Goal: Task Accomplishment & Management: Manage account settings

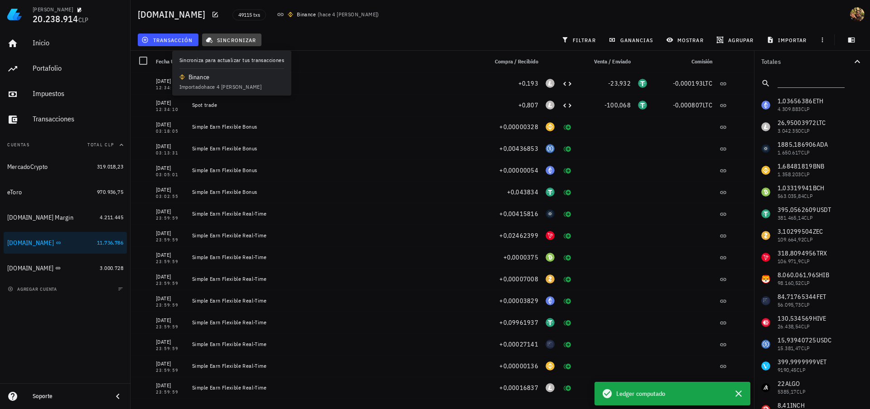
click at [241, 43] on span "sincronizar" at bounding box center [232, 39] width 48 height 7
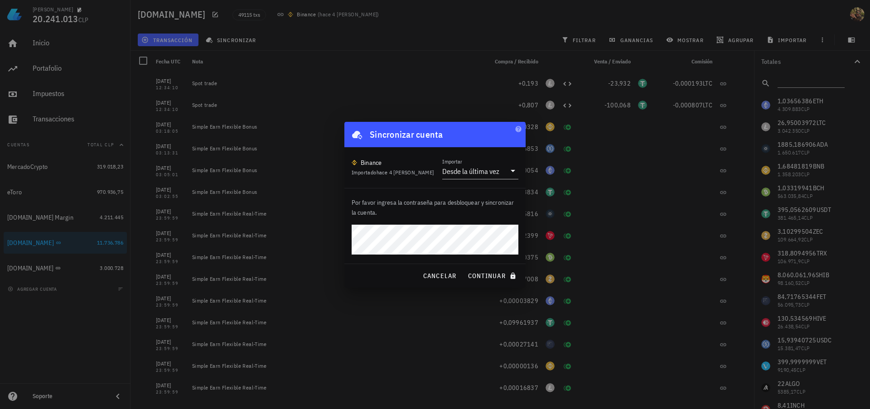
click at [483, 131] on div "Sincronizar cuenta" at bounding box center [434, 134] width 181 height 25
click at [455, 276] on span "cancelar" at bounding box center [439, 276] width 34 height 8
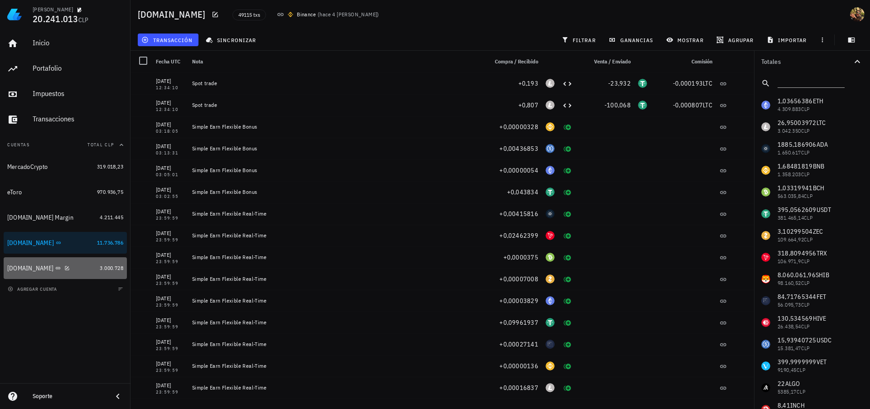
click at [19, 270] on div "[DOMAIN_NAME]" at bounding box center [30, 269] width 46 height 8
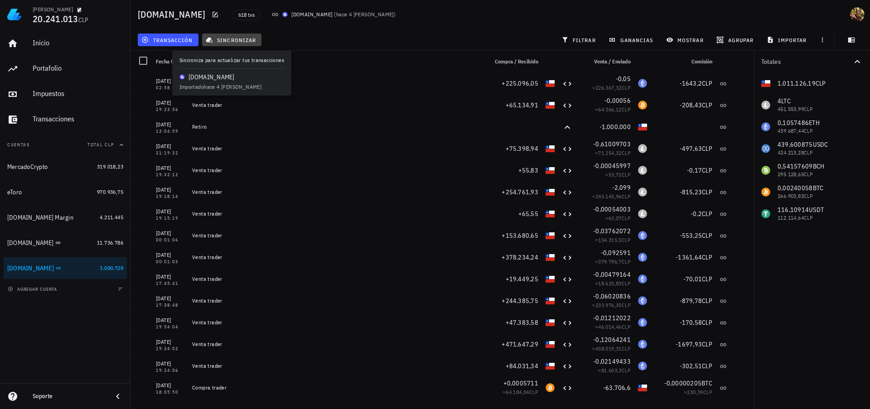
click at [235, 40] on span "sincronizar" at bounding box center [232, 39] width 48 height 7
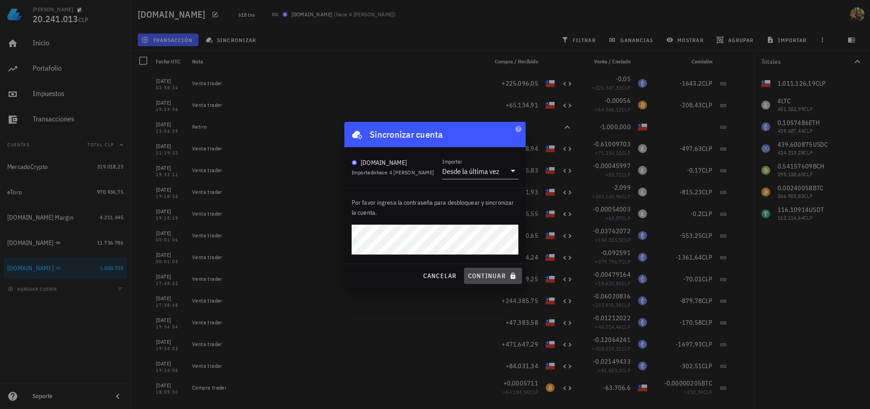
click at [487, 271] on button "continuar" at bounding box center [493, 276] width 58 height 16
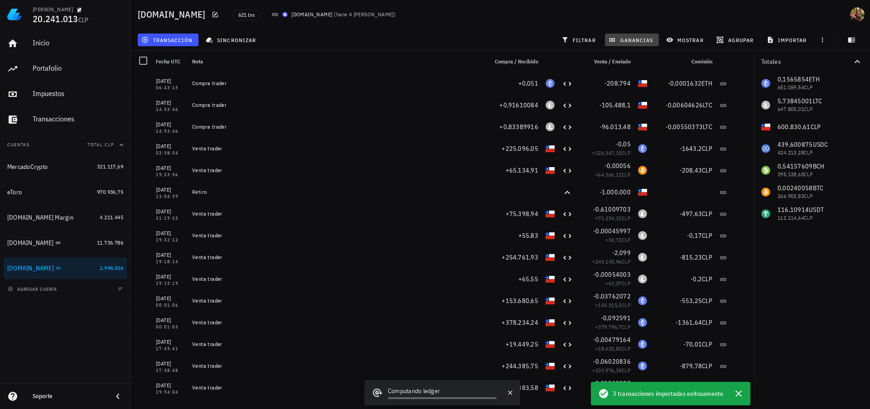
click at [625, 40] on span "ganancias" at bounding box center [631, 39] width 43 height 7
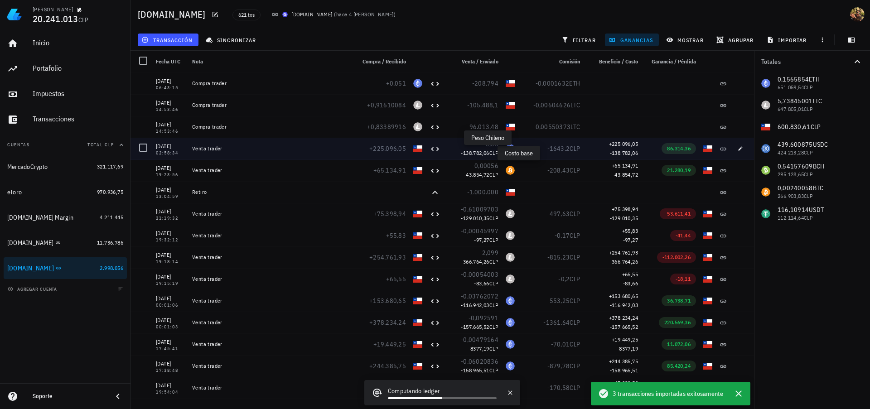
click at [396, 39] on div "[DOMAIN_NAME] 621 txs [DOMAIN_NAME] ( hace 4 [PERSON_NAME] ) transacción sincro…" at bounding box center [435, 201] width 870 height 402
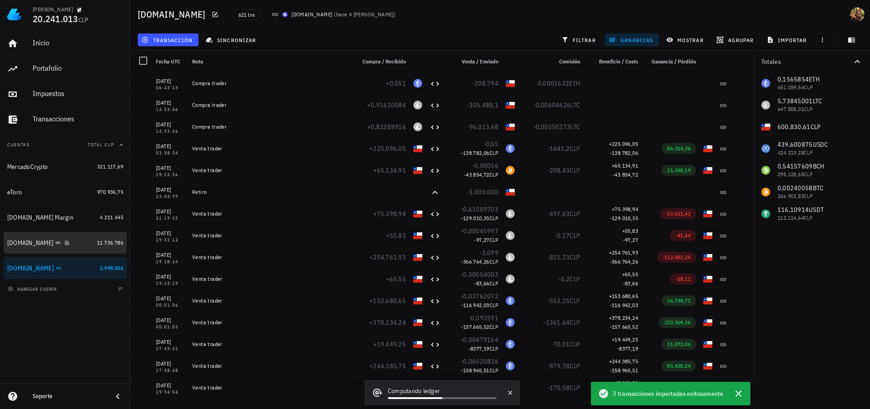
click at [24, 244] on div "[DOMAIN_NAME]" at bounding box center [30, 243] width 46 height 8
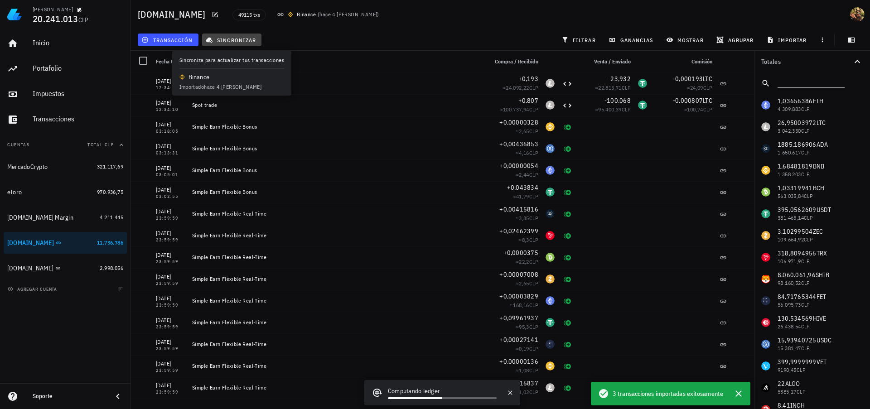
click at [232, 41] on span "sincronizar" at bounding box center [232, 39] width 48 height 7
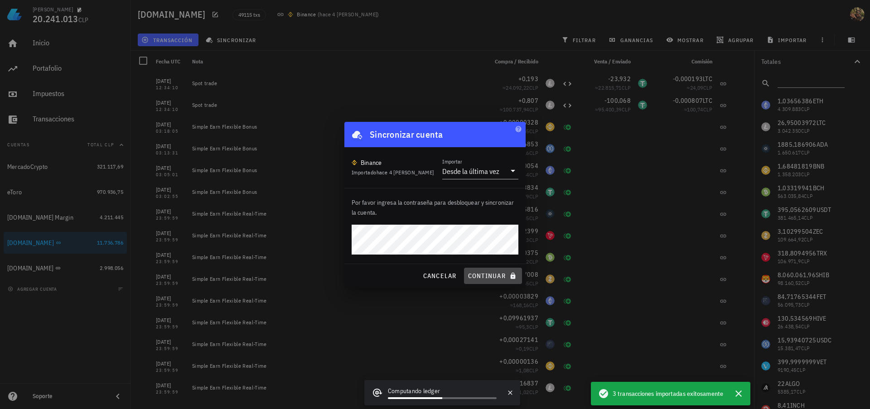
click at [488, 274] on span "continuar" at bounding box center [493, 276] width 51 height 8
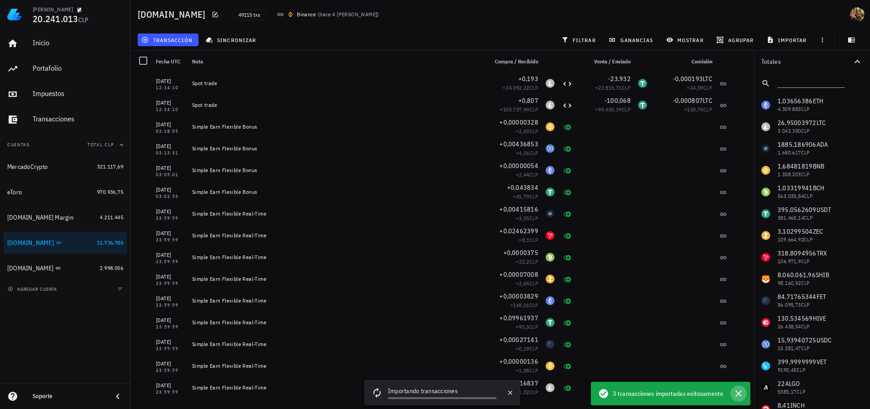
click at [741, 392] on icon "button" at bounding box center [738, 393] width 11 height 11
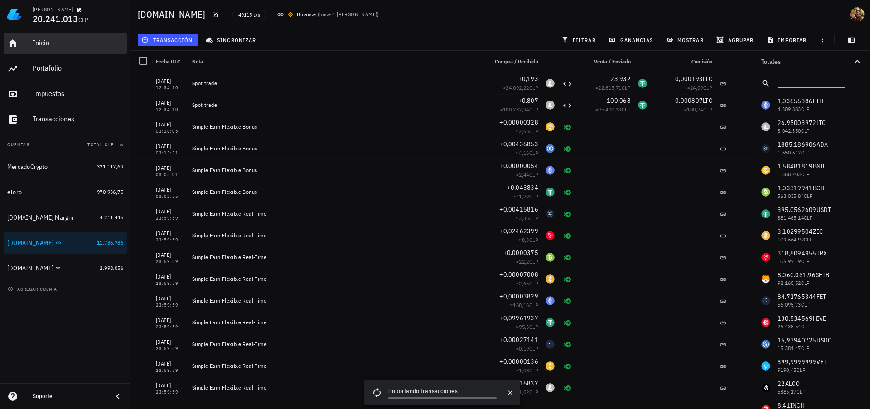
click at [41, 38] on div "Inicio" at bounding box center [78, 43] width 91 height 20
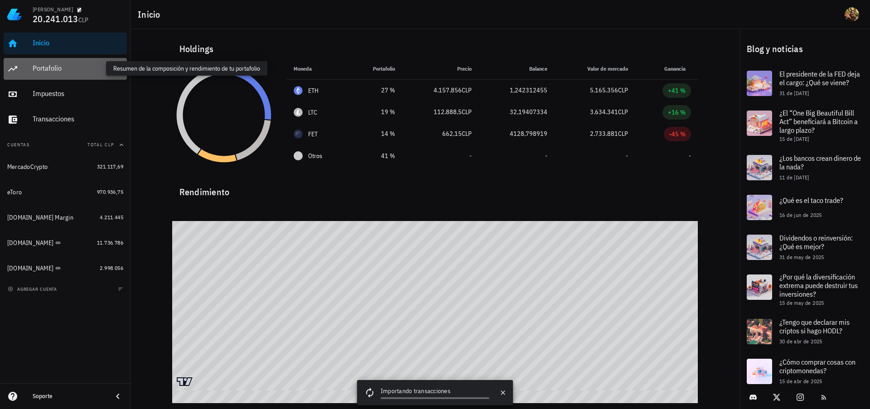
click at [53, 69] on div "Portafolio" at bounding box center [78, 68] width 91 height 9
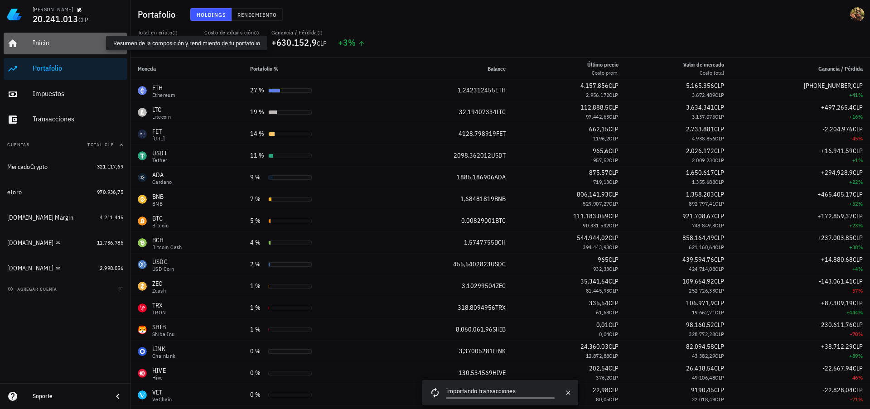
click at [44, 46] on div "Inicio" at bounding box center [78, 43] width 91 height 9
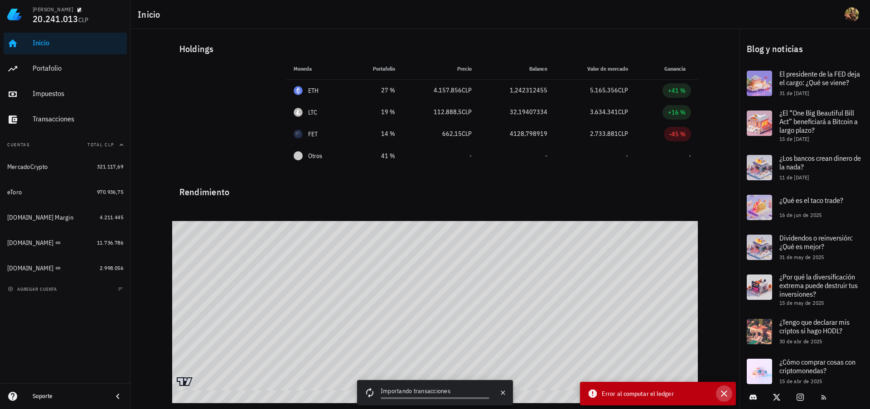
click at [725, 392] on icon "button" at bounding box center [724, 393] width 11 height 11
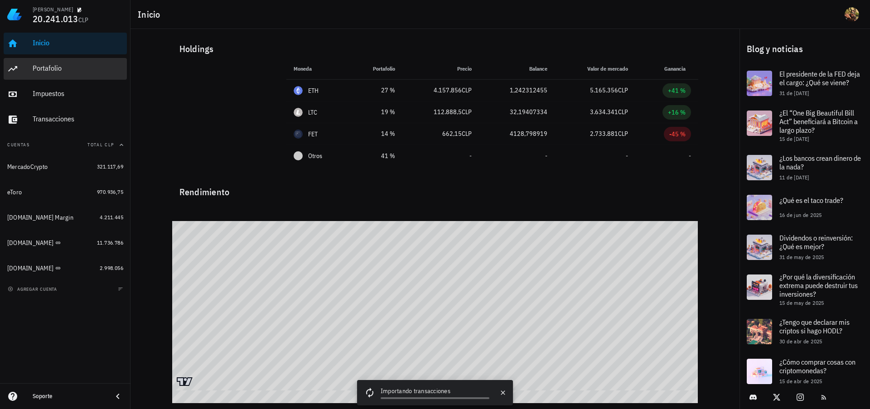
click at [58, 68] on div "Portafolio" at bounding box center [78, 68] width 91 height 9
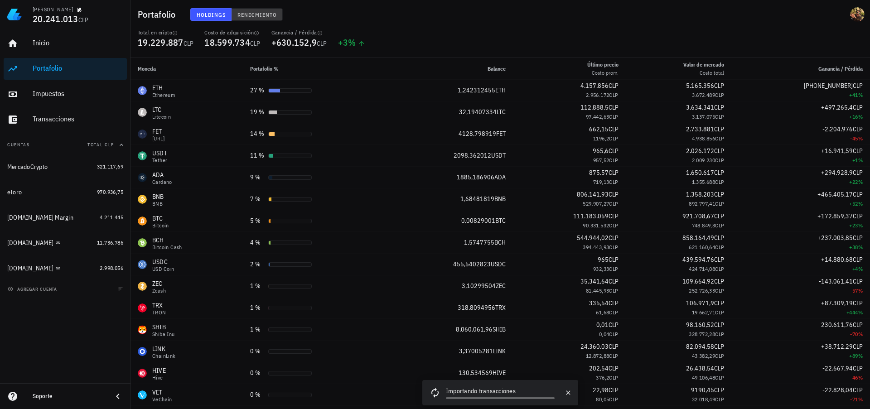
click at [255, 19] on button "Rendimiento" at bounding box center [257, 14] width 51 height 13
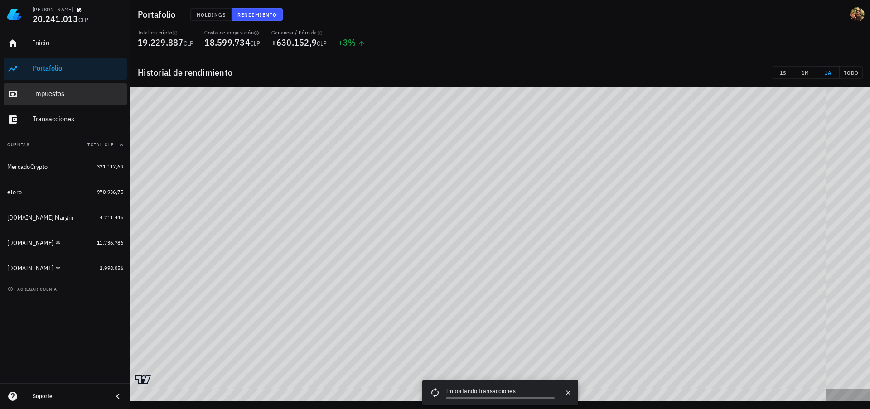
click at [67, 97] on div "Impuestos" at bounding box center [78, 93] width 91 height 9
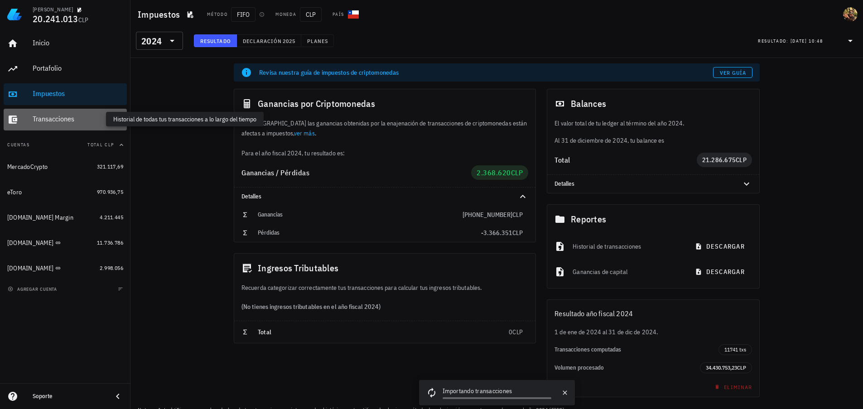
click at [66, 117] on div "Transacciones" at bounding box center [78, 119] width 91 height 9
